Goal: Register for event/course

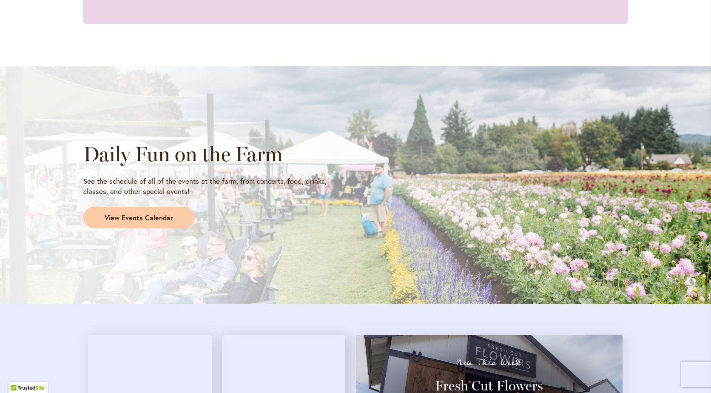
scroll to position [680, 0]
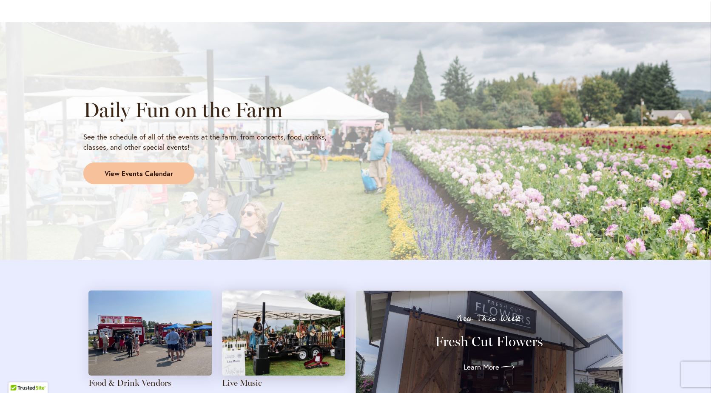
click at [136, 173] on span "View Events Calendar" at bounding box center [139, 174] width 68 height 10
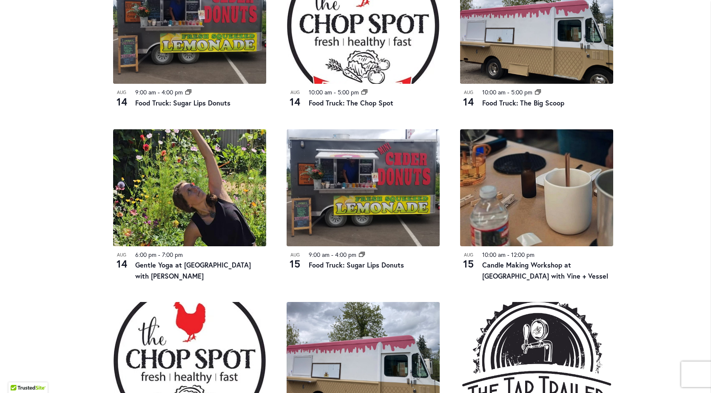
scroll to position [680, 0]
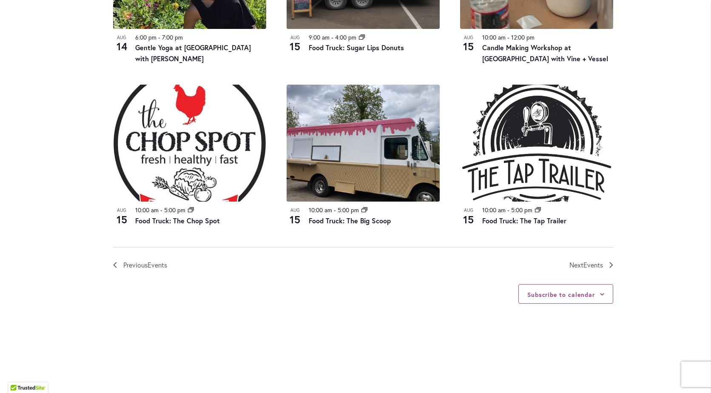
scroll to position [935, 0]
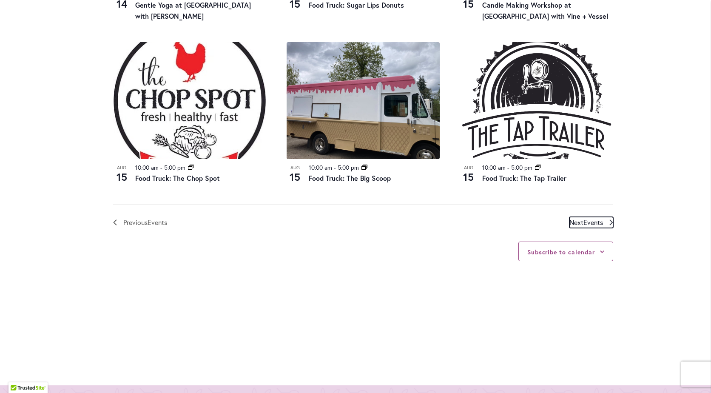
click at [599, 221] on span "Events" at bounding box center [593, 222] width 20 height 9
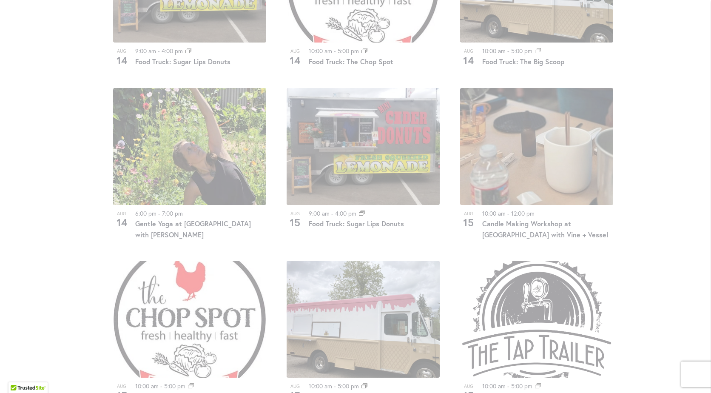
scroll to position [929, 0]
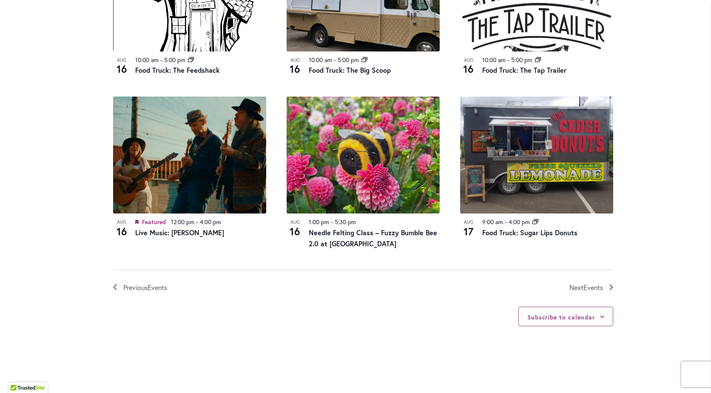
scroll to position [887, 0]
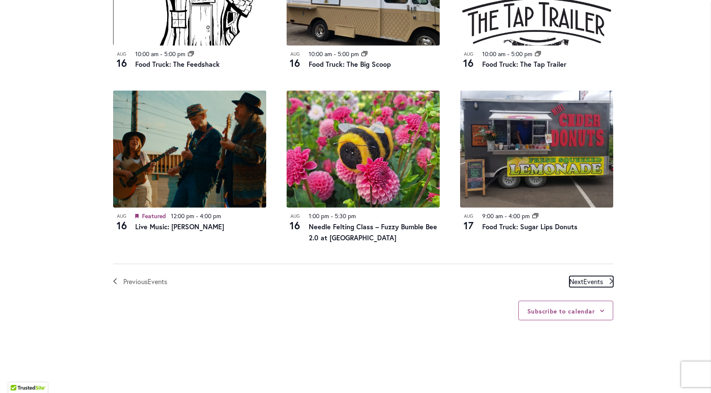
drag, startPoint x: 582, startPoint y: 281, endPoint x: 601, endPoint y: 275, distance: 20.6
click at [583, 281] on span "Events" at bounding box center [593, 281] width 20 height 9
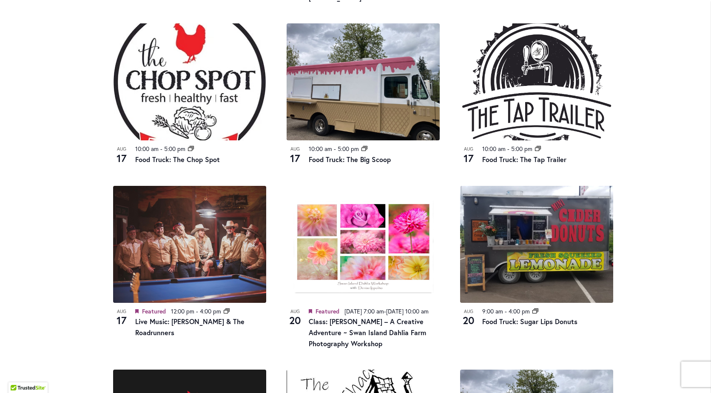
scroll to position [632, 0]
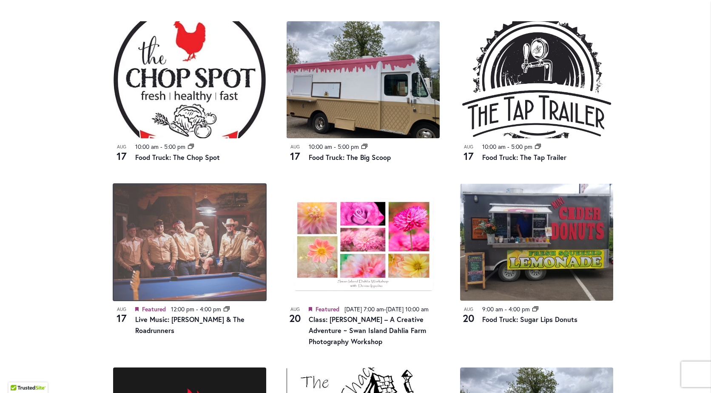
click at [212, 252] on img at bounding box center [189, 242] width 153 height 117
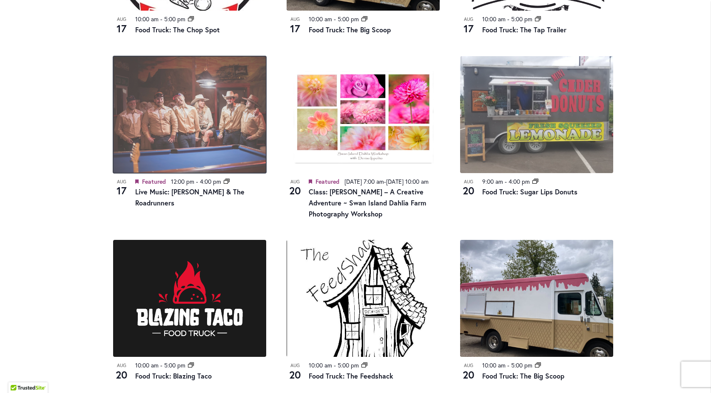
scroll to position [743, 0]
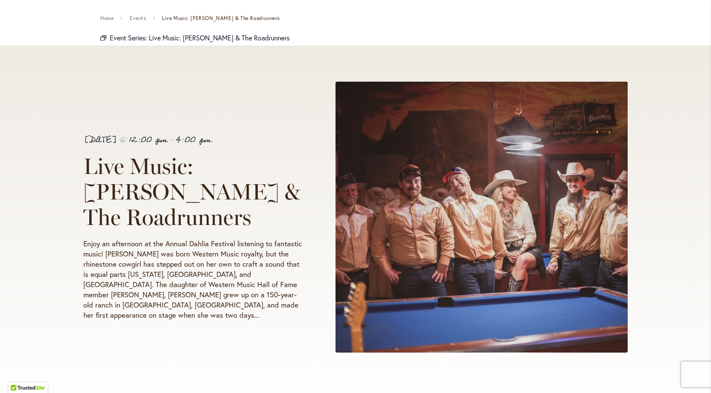
scroll to position [85, 0]
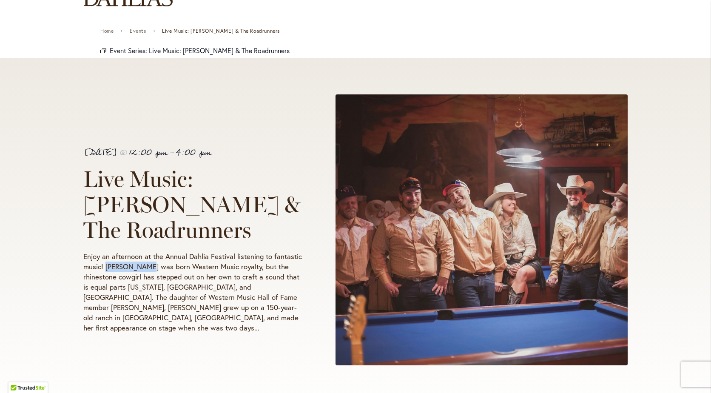
drag, startPoint x: 103, startPoint y: 270, endPoint x: 141, endPoint y: 272, distance: 37.4
click at [141, 272] on p "Enjoy an afternoon at the Annual Dahlia Festival listening to fantastic music! …" at bounding box center [193, 292] width 221 height 82
copy p "Olivia Harms"
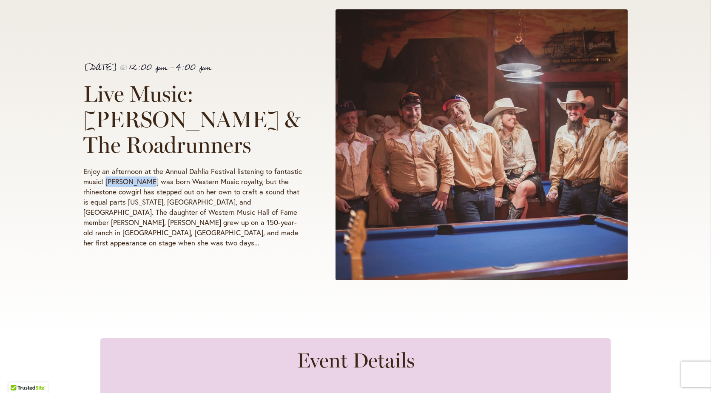
scroll to position [0, 0]
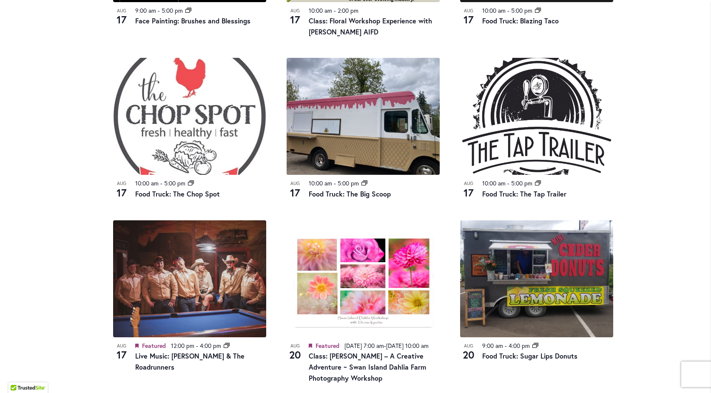
scroll to position [340, 0]
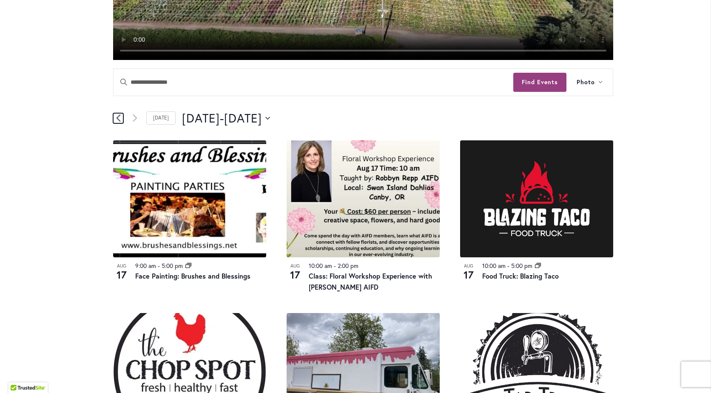
drag, startPoint x: 116, startPoint y: 119, endPoint x: 122, endPoint y: 111, distance: 10.7
click at [116, 119] on icon "Previous Events" at bounding box center [118, 118] width 5 height 8
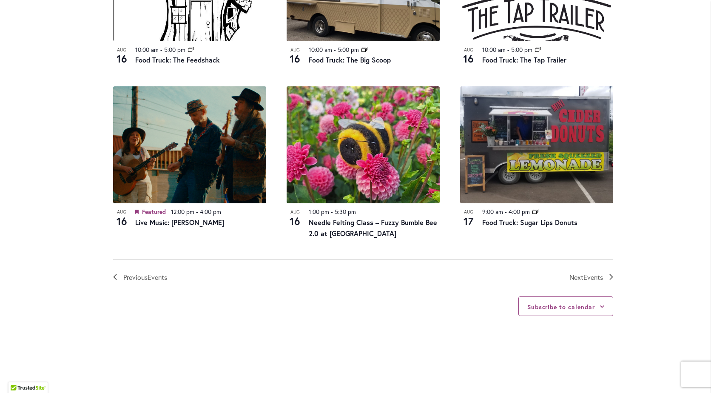
scroll to position [893, 0]
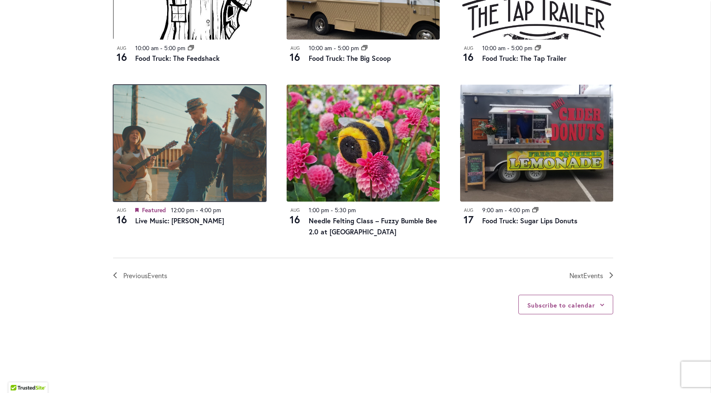
click at [184, 151] on img at bounding box center [189, 143] width 153 height 117
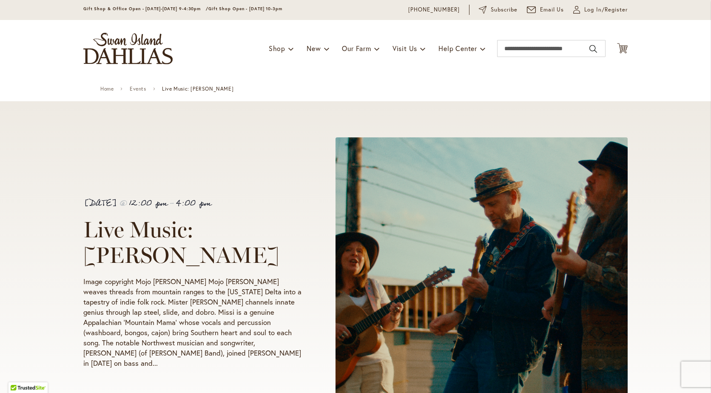
scroll to position [43, 0]
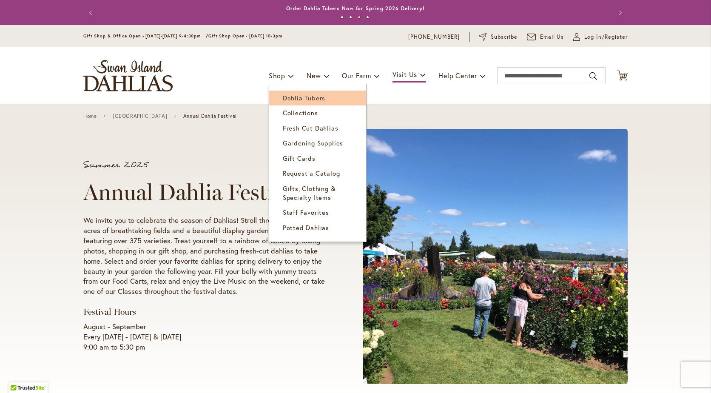
click at [289, 99] on span "Dahlia Tubers" at bounding box center [304, 98] width 43 height 9
